Goal: Task Accomplishment & Management: Manage account settings

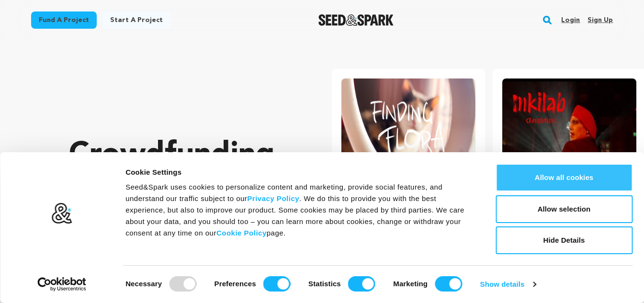
click at [539, 176] on button "Allow all cookies" at bounding box center [564, 178] width 137 height 28
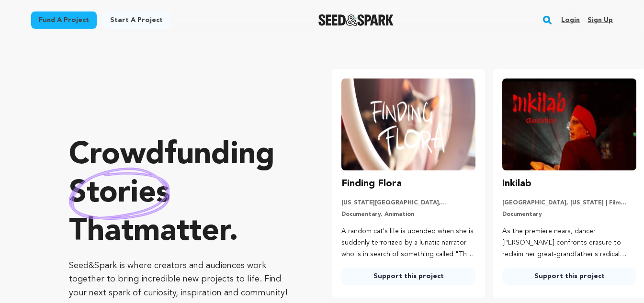
click at [604, 11] on div "Login Sign up" at bounding box center [583, 20] width 59 height 25
click at [604, 22] on link "Sign up" at bounding box center [600, 19] width 25 height 15
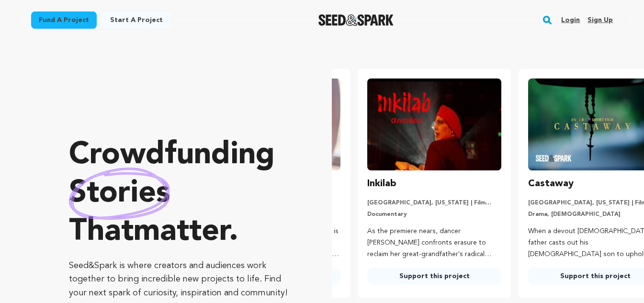
scroll to position [0, 169]
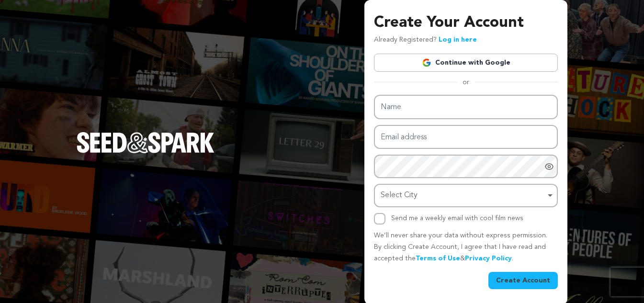
click at [461, 63] on link "Continue with Google" at bounding box center [466, 63] width 184 height 18
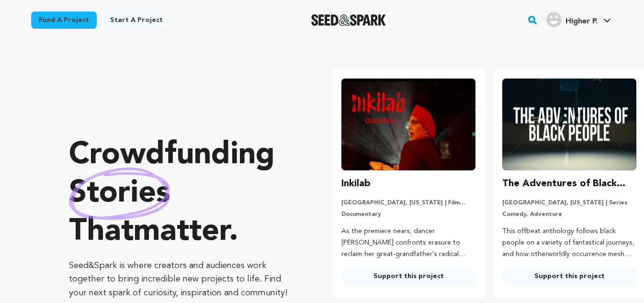
click at [594, 19] on span "Higher P." at bounding box center [582, 22] width 32 height 8
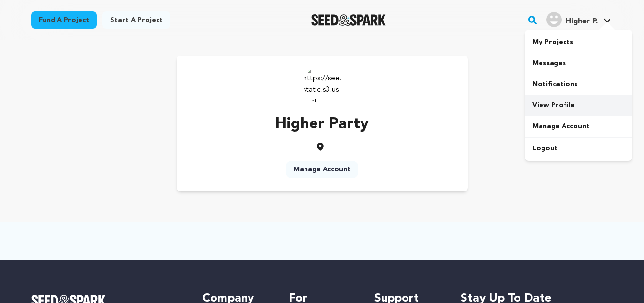
click at [565, 106] on link "View Profile" at bounding box center [578, 105] width 107 height 21
click at [341, 174] on link "Manage Account" at bounding box center [322, 169] width 72 height 17
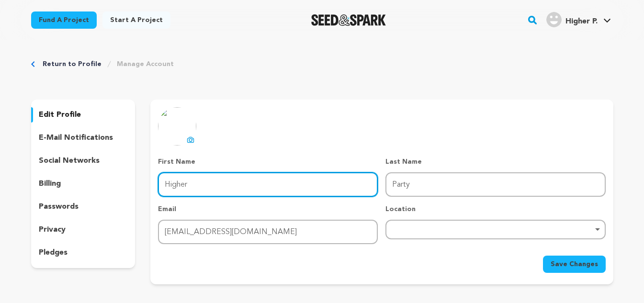
click at [182, 178] on input "Higher" at bounding box center [268, 184] width 220 height 24
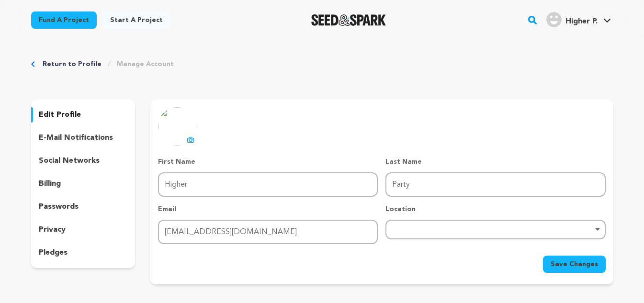
click at [190, 138] on icon at bounding box center [191, 140] width 8 height 8
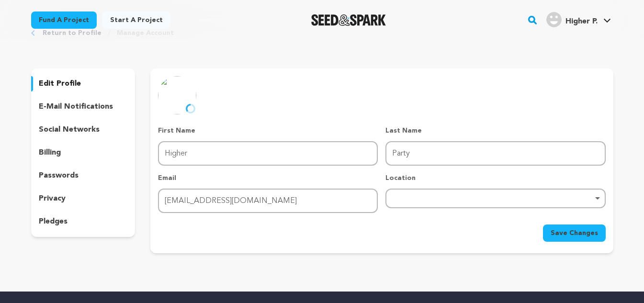
scroll to position [48, 0]
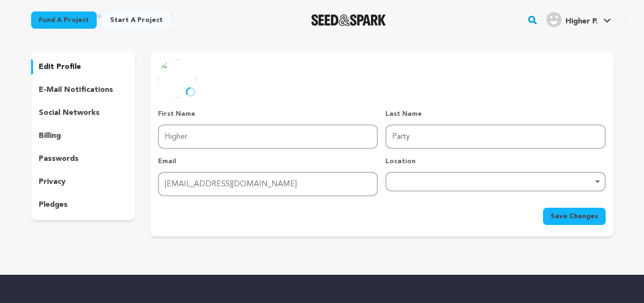
click at [399, 190] on div "Remove item" at bounding box center [496, 182] width 220 height 20
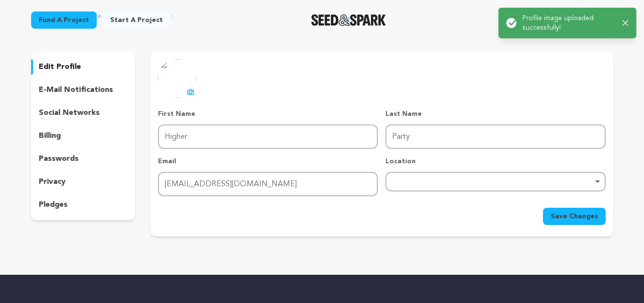
click at [448, 177] on div "Remove item" at bounding box center [496, 182] width 220 height 20
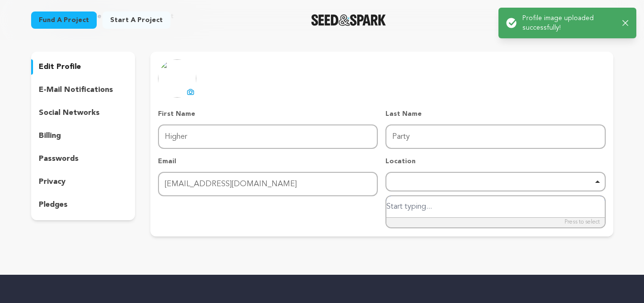
paste input "[STREET_ADDRESS]"
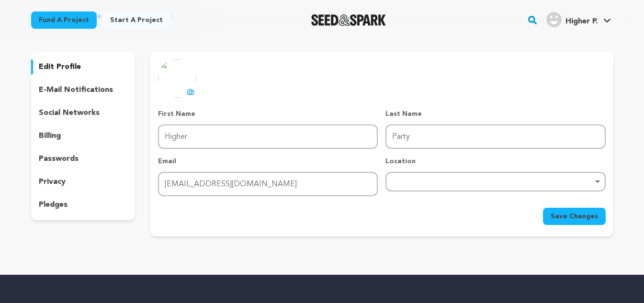
click at [488, 163] on p "Location" at bounding box center [496, 162] width 220 height 10
click at [480, 187] on div "Remove item" at bounding box center [496, 182] width 220 height 20
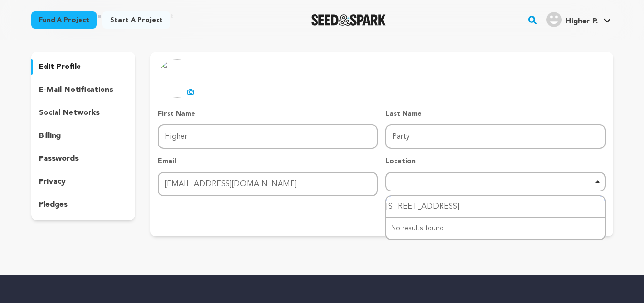
drag, startPoint x: 450, startPoint y: 206, endPoint x: 385, endPoint y: 207, distance: 65.6
click at [385, 207] on form "First Name First Name Higher Last Name Last Name Party Email Email [EMAIL_ADDRE…" at bounding box center [382, 167] width 448 height 116
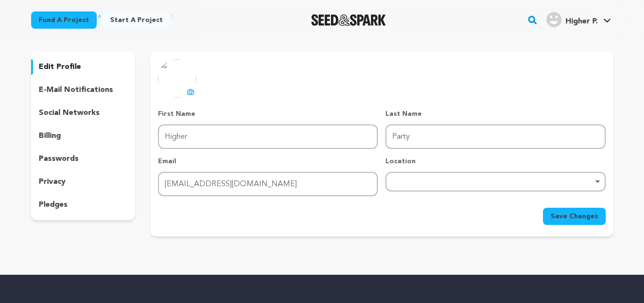
click at [480, 181] on div "Remove item" at bounding box center [496, 182] width 210 height 4
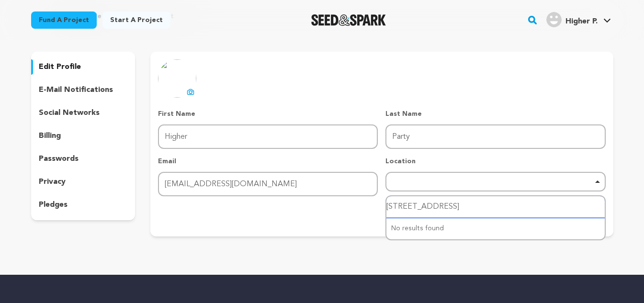
type input "Moorabbin VIC 3189"
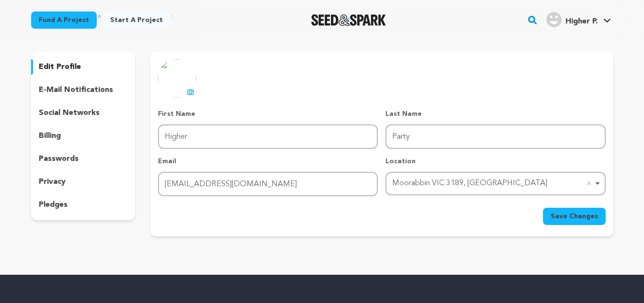
click at [583, 222] on button "Save Changes" at bounding box center [574, 216] width 63 height 17
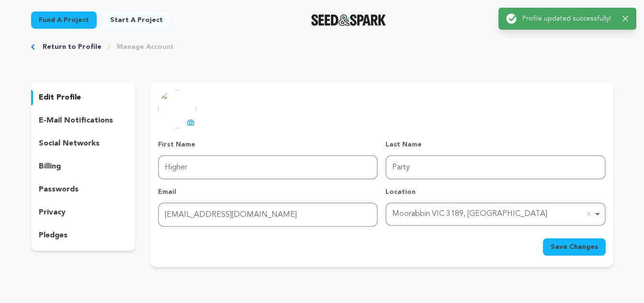
scroll to position [0, 0]
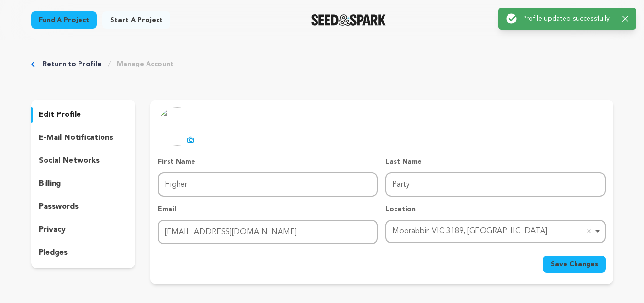
click at [69, 161] on p "social networks" at bounding box center [69, 160] width 61 height 11
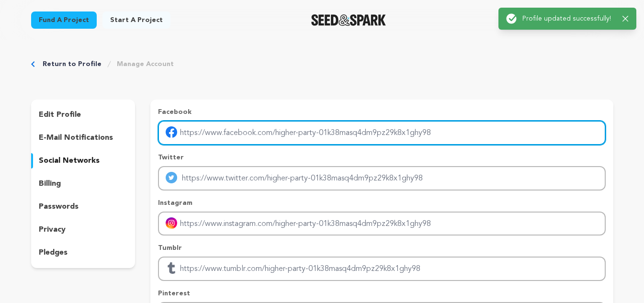
click at [245, 128] on input "Enter facebook profile link" at bounding box center [382, 133] width 448 height 24
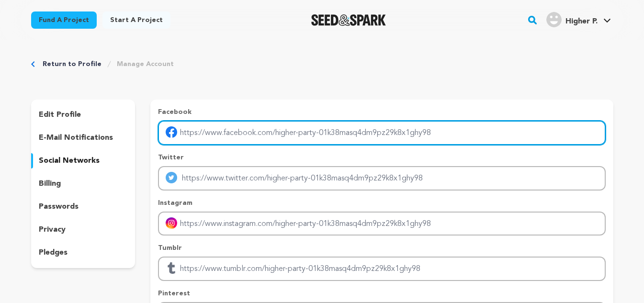
type input "https://www.facebook.com/PARTYHIGHER/"
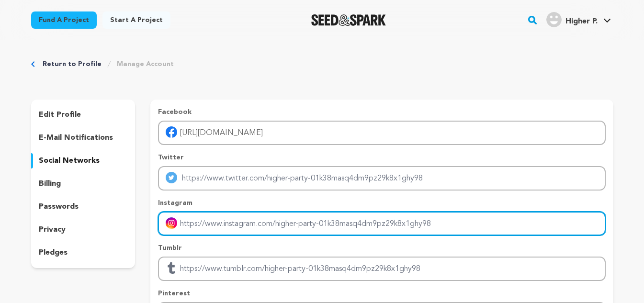
click at [249, 214] on input "Enter instagram handle link" at bounding box center [382, 224] width 448 height 24
type input "https://www.instagram.com/partyhigher/"
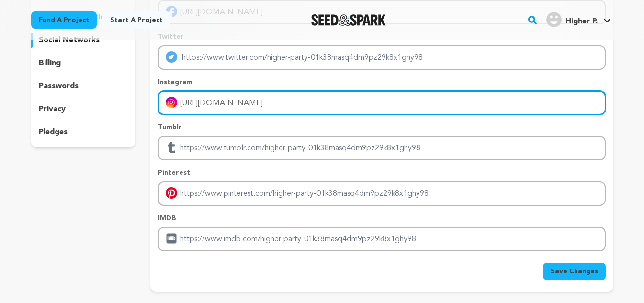
scroll to position [287, 0]
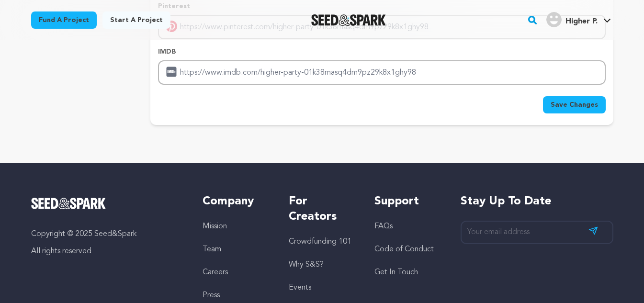
click at [573, 106] on span "Save Changes" at bounding box center [574, 105] width 47 height 10
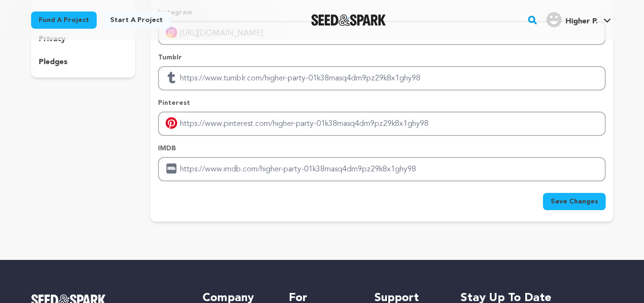
scroll to position [144, 0]
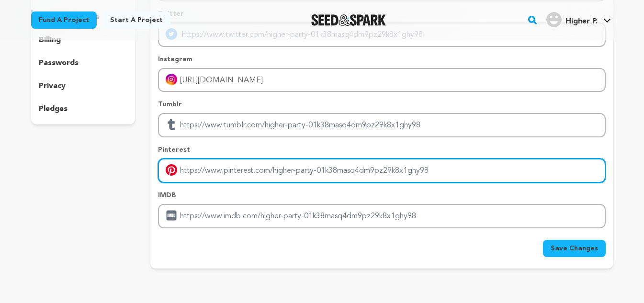
click at [257, 166] on input "Enter pinterest profile link" at bounding box center [382, 171] width 448 height 24
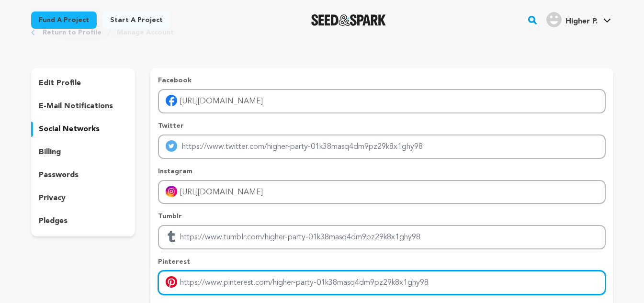
scroll to position [0, 0]
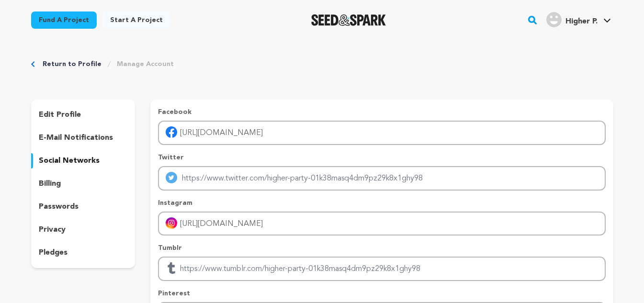
click at [253, 164] on div "Twitter" at bounding box center [382, 172] width 448 height 38
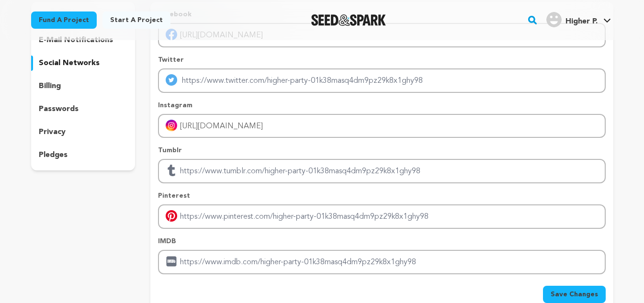
scroll to position [240, 0]
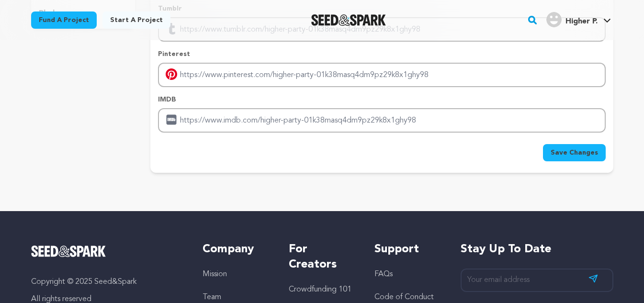
click at [593, 149] on span "Save Changes" at bounding box center [574, 153] width 47 height 10
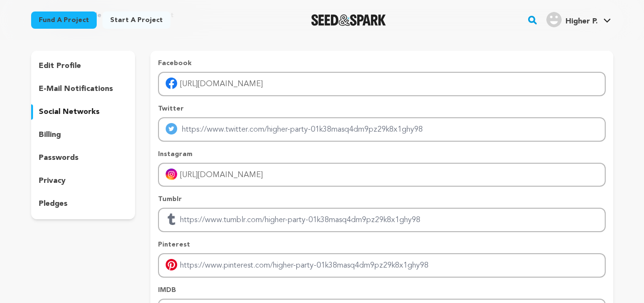
scroll to position [48, 0]
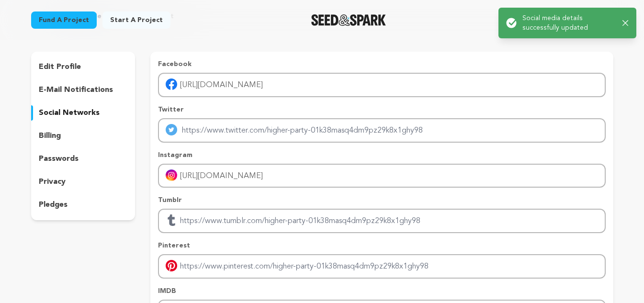
click at [582, 17] on p "Social media details successfully updated" at bounding box center [569, 22] width 92 height 19
drag, startPoint x: 622, startPoint y: 26, endPoint x: 626, endPoint y: 22, distance: 5.1
click at [622, 25] on div "Success: Info: Warning: Error: Social media details successfully updated Close …" at bounding box center [567, 22] width 123 height 19
click at [626, 22] on icon "button" at bounding box center [626, 23] width 6 height 6
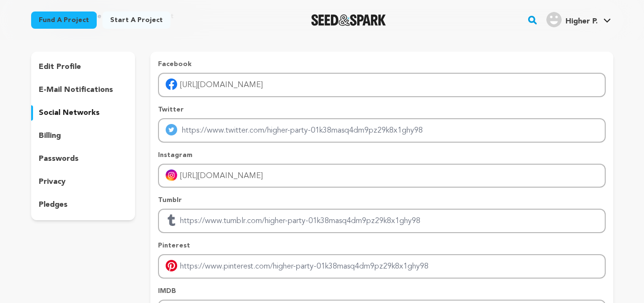
click at [588, 25] on main "Success: Info: Warning: Error: Social media details successfully updated Close …" at bounding box center [322, 300] width 644 height 697
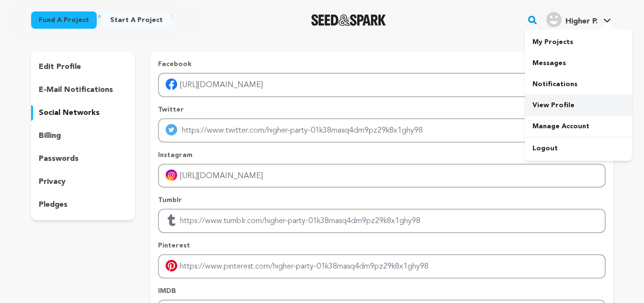
click at [558, 112] on link "View Profile" at bounding box center [578, 105] width 107 height 21
